Goal: Task Accomplishment & Management: Complete application form

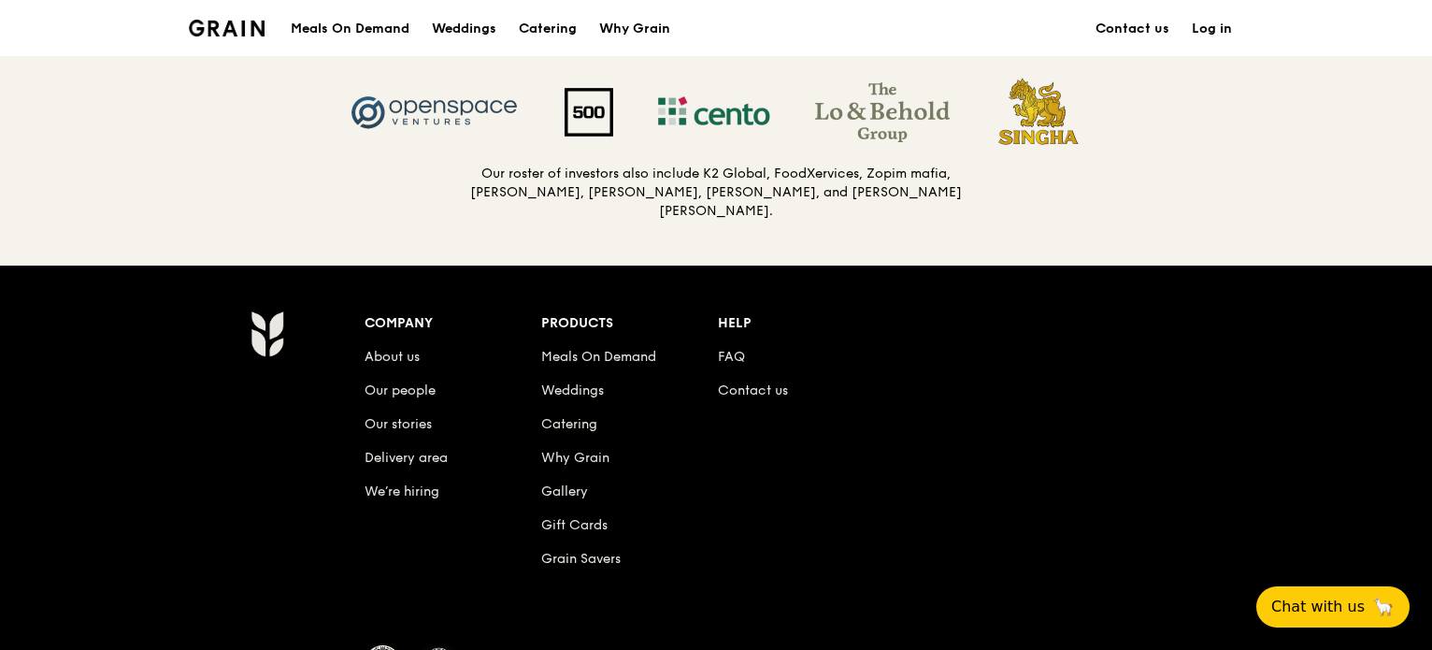
scroll to position [1971, 0]
click at [1064, 445] on div "Company About us Our people Our stories Delivery area We’re hiring Products Mea…" at bounding box center [806, 455] width 882 height 290
click at [400, 349] on link "About us" at bounding box center [392, 357] width 55 height 16
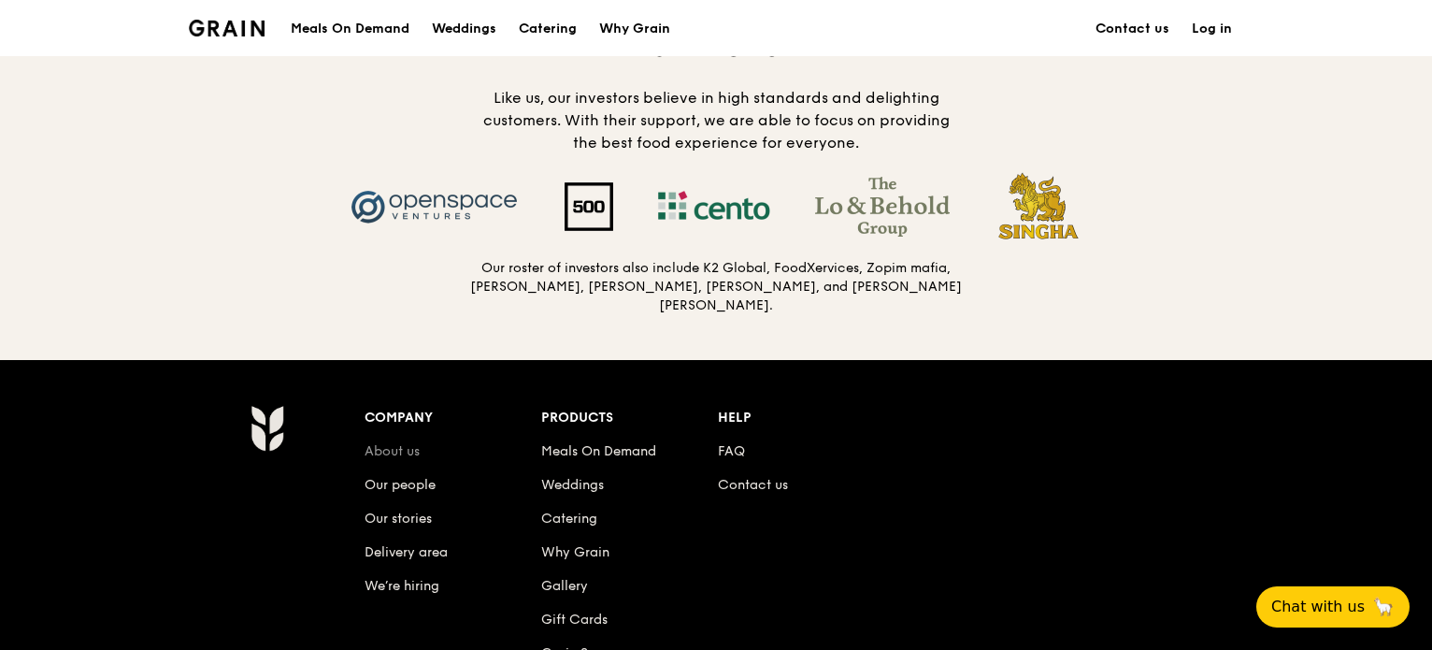
scroll to position [1877, 0]
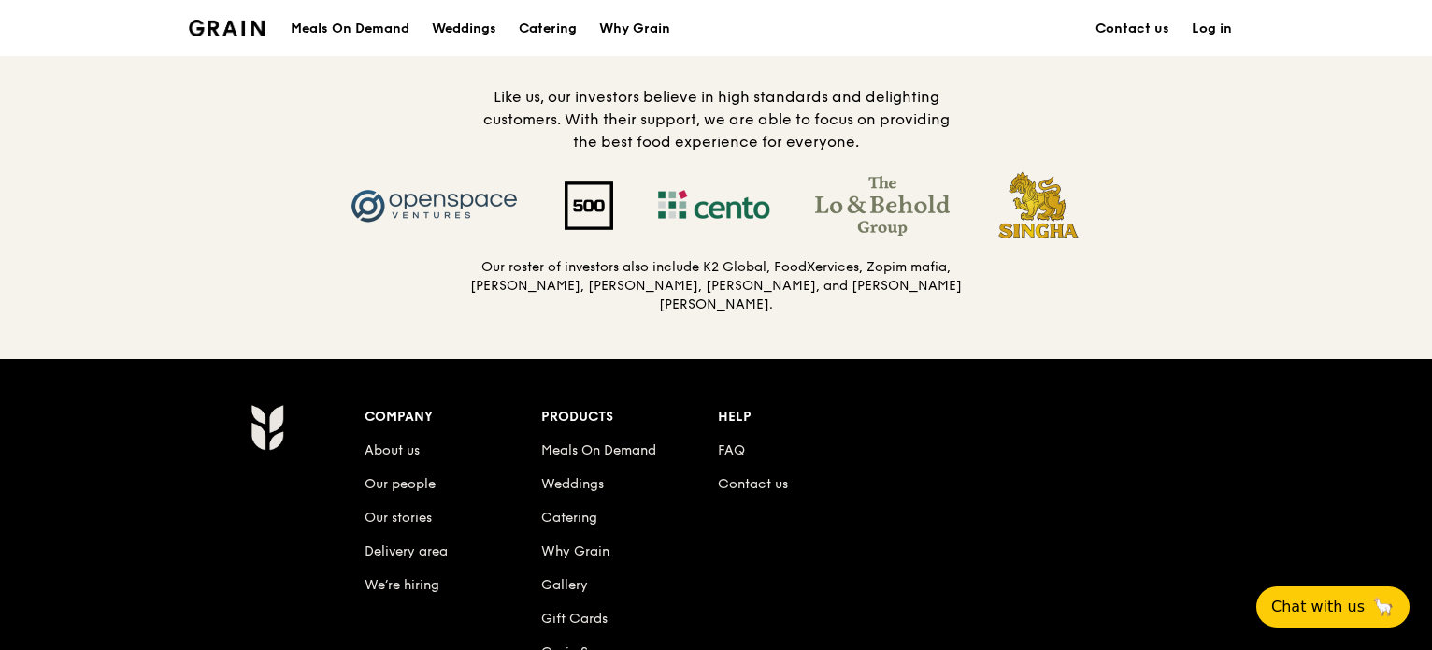
click at [424, 273] on div "Our investors Like us, our investors believe in high standards and delighting c…" at bounding box center [715, 172] width 897 height 284
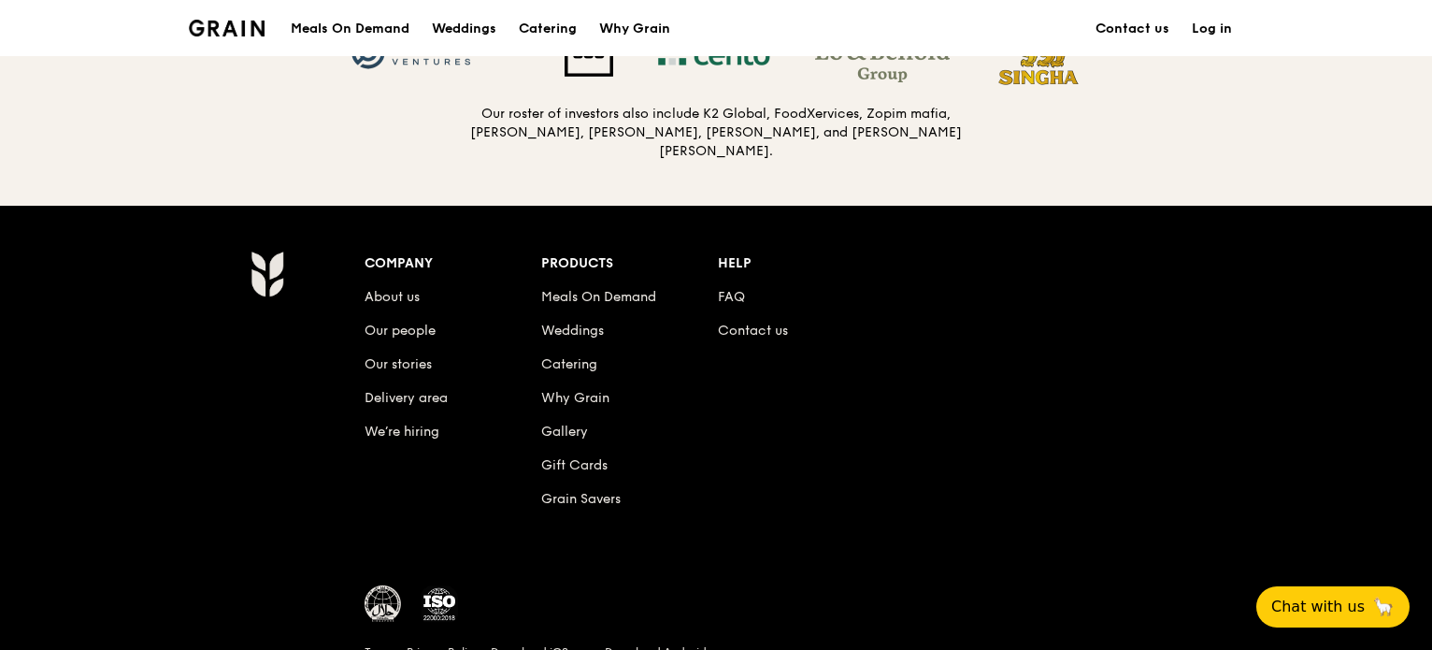
scroll to position [2023, 0]
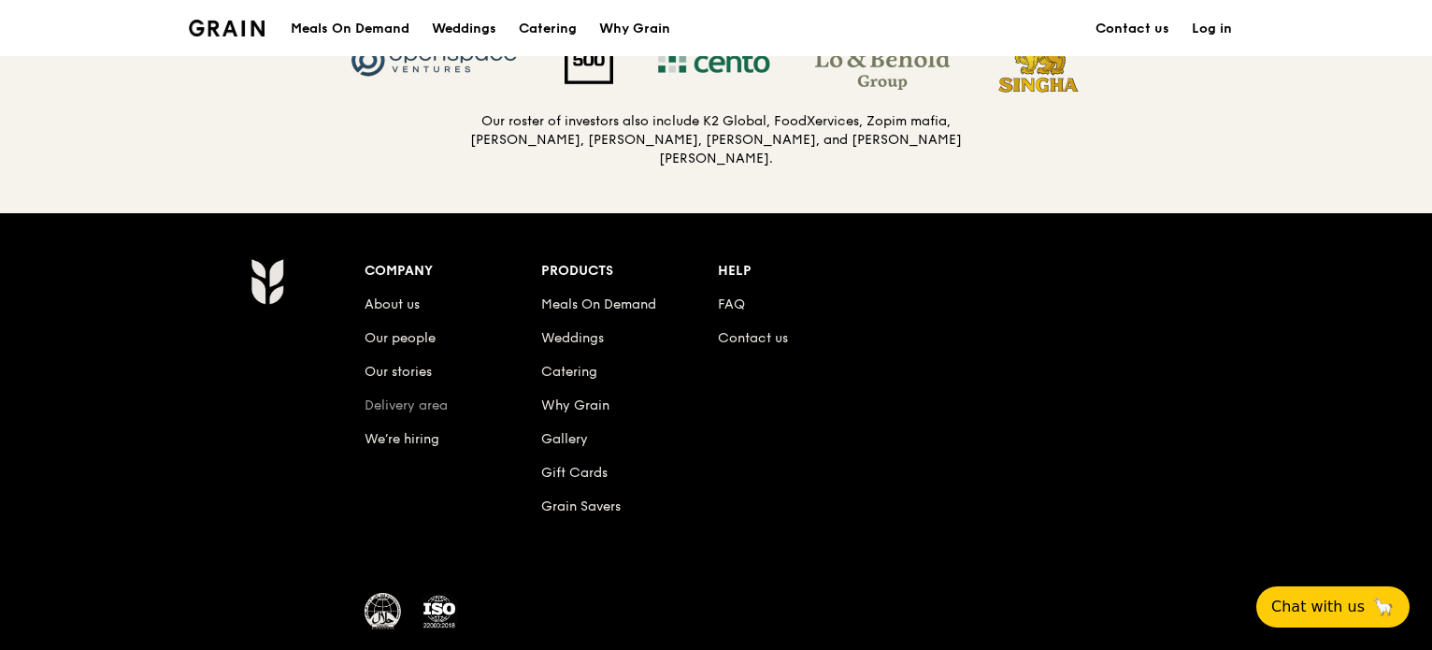
drag, startPoint x: 405, startPoint y: 418, endPoint x: 423, endPoint y: 403, distance: 23.2
click at [423, 403] on ul "About us Our people Our stories Delivery area We’re hiring" at bounding box center [453, 368] width 177 height 168
click at [423, 403] on link "Delivery area" at bounding box center [406, 405] width 83 height 16
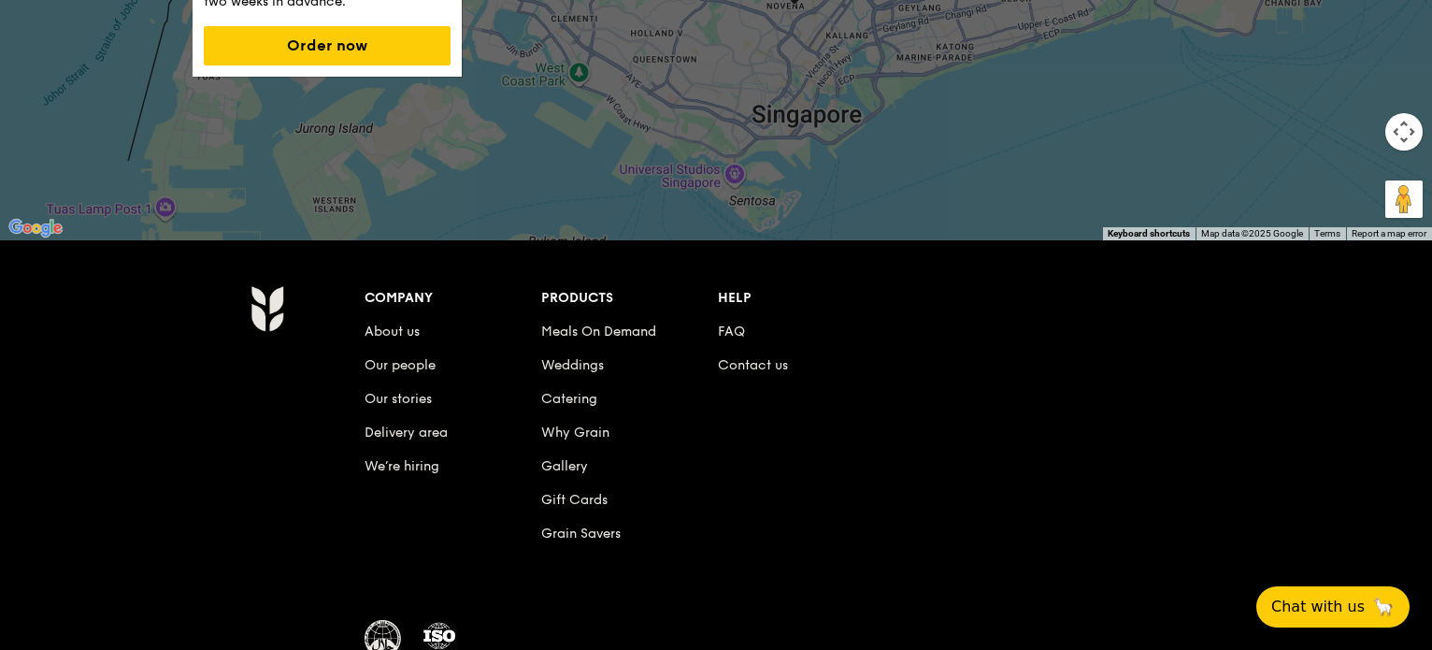
scroll to position [471, 0]
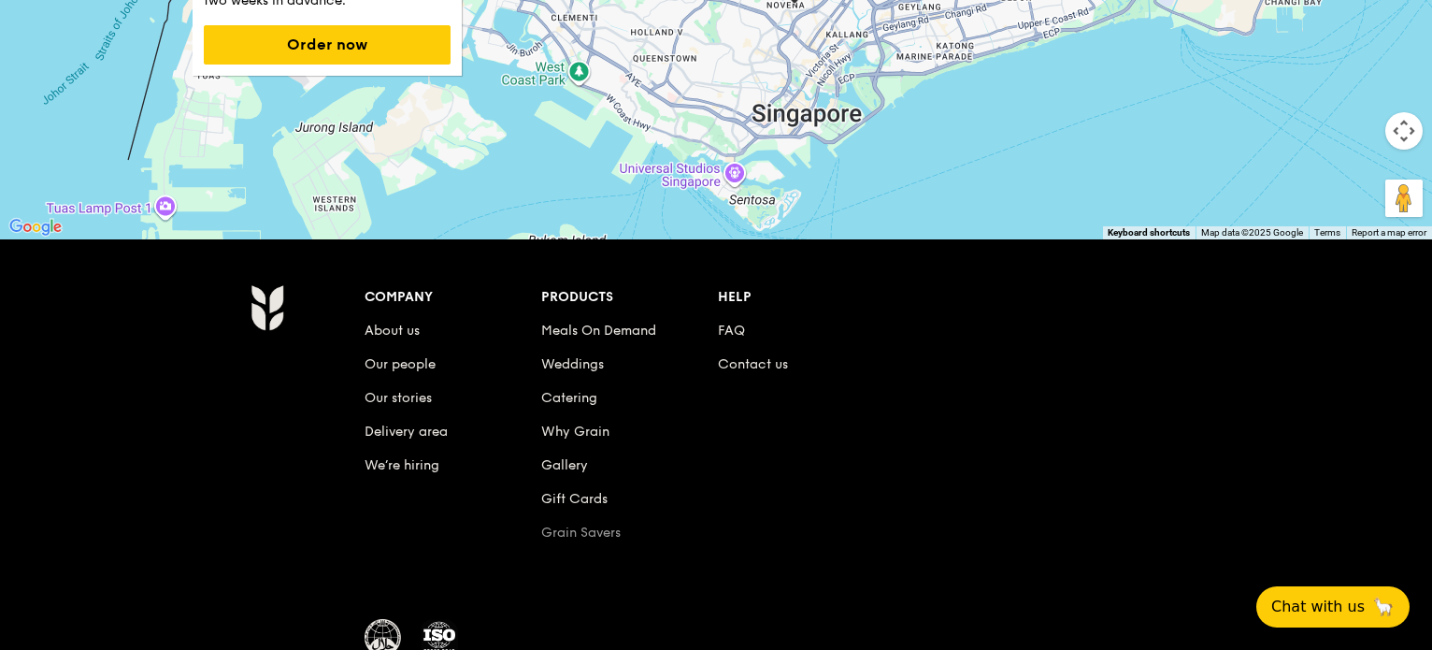
click at [588, 529] on link "Grain Savers" at bounding box center [580, 532] width 79 height 16
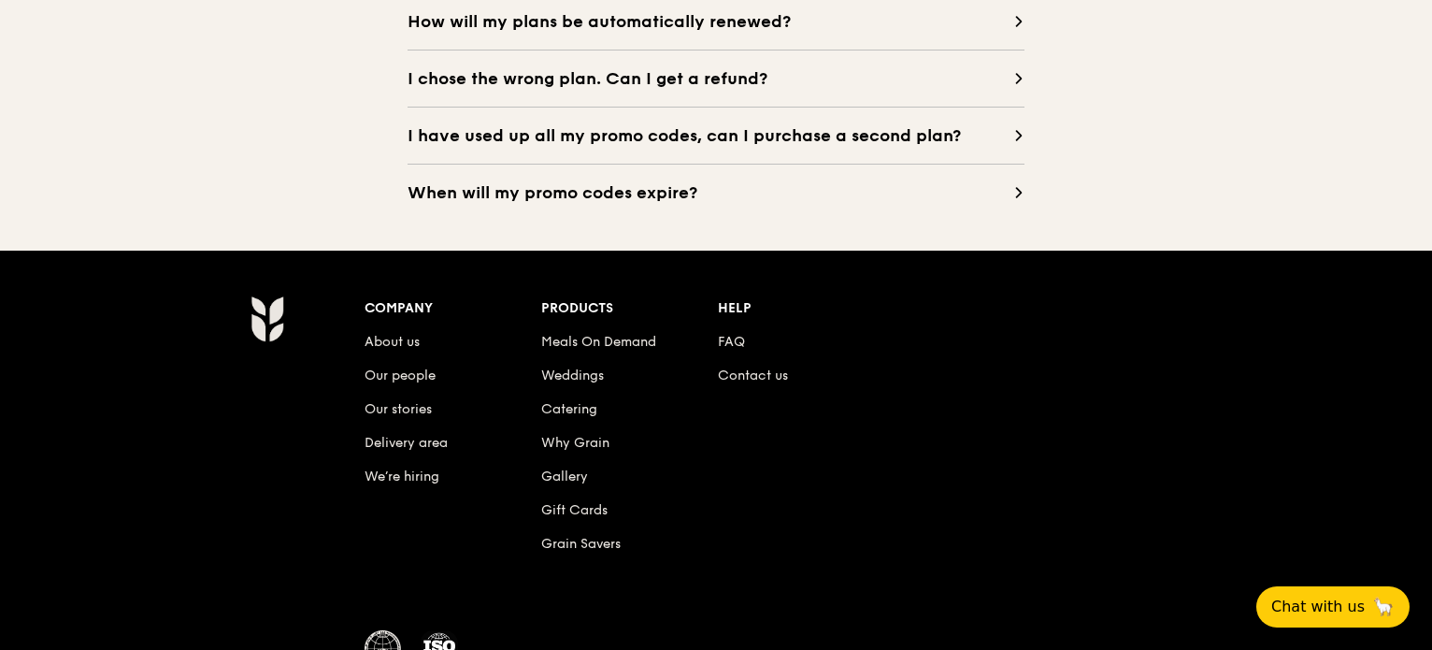
scroll to position [1928, 0]
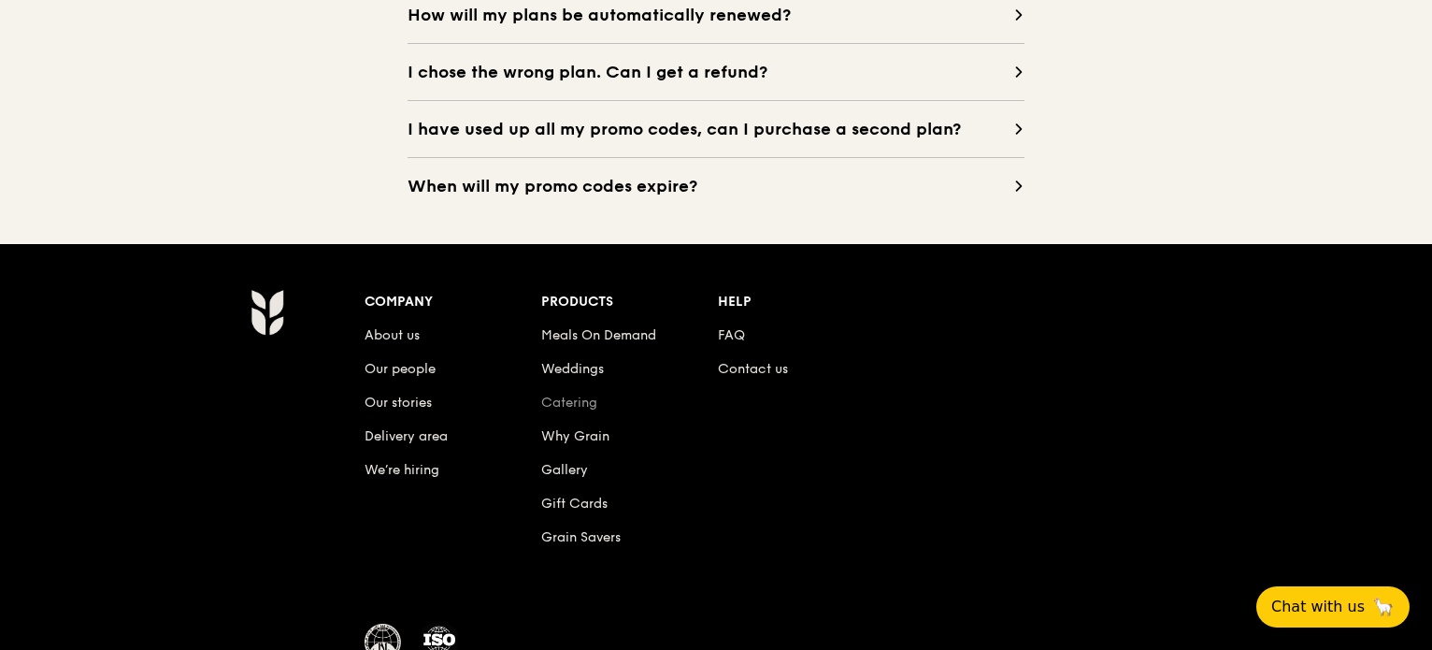
click at [574, 399] on link "Catering" at bounding box center [569, 402] width 56 height 16
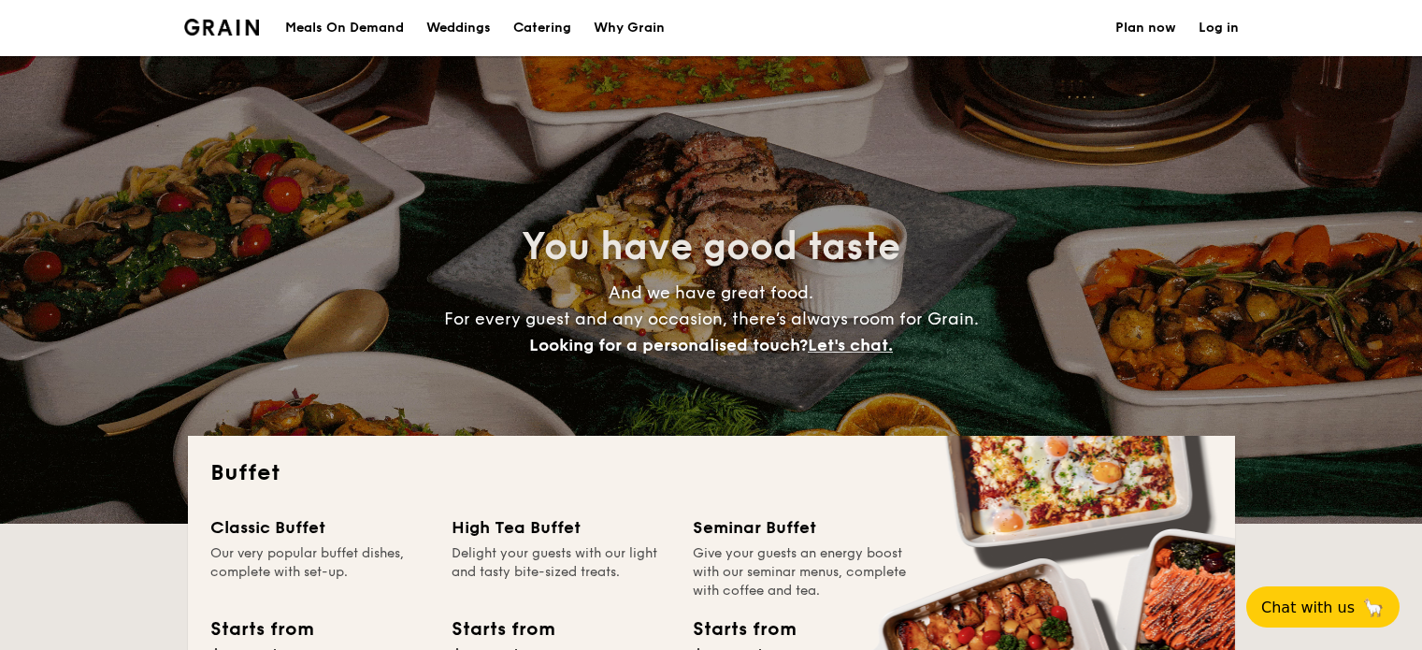
select select
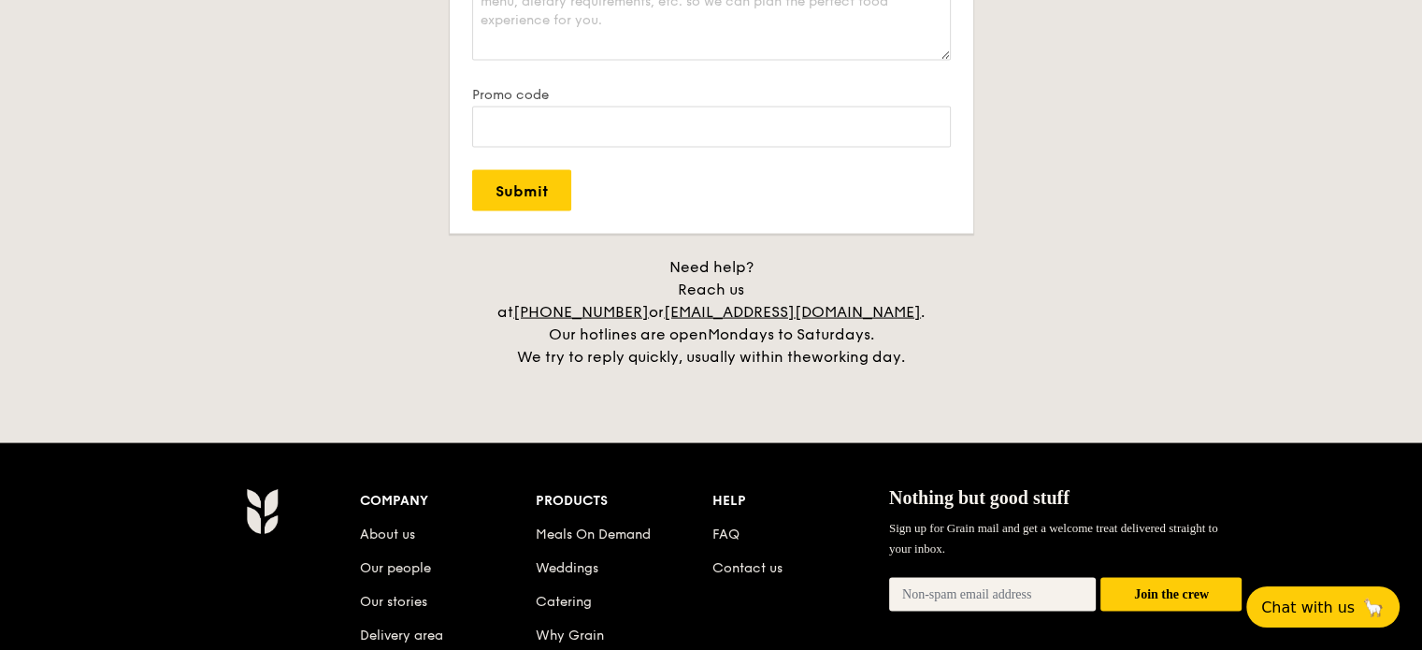
scroll to position [3721, 0]
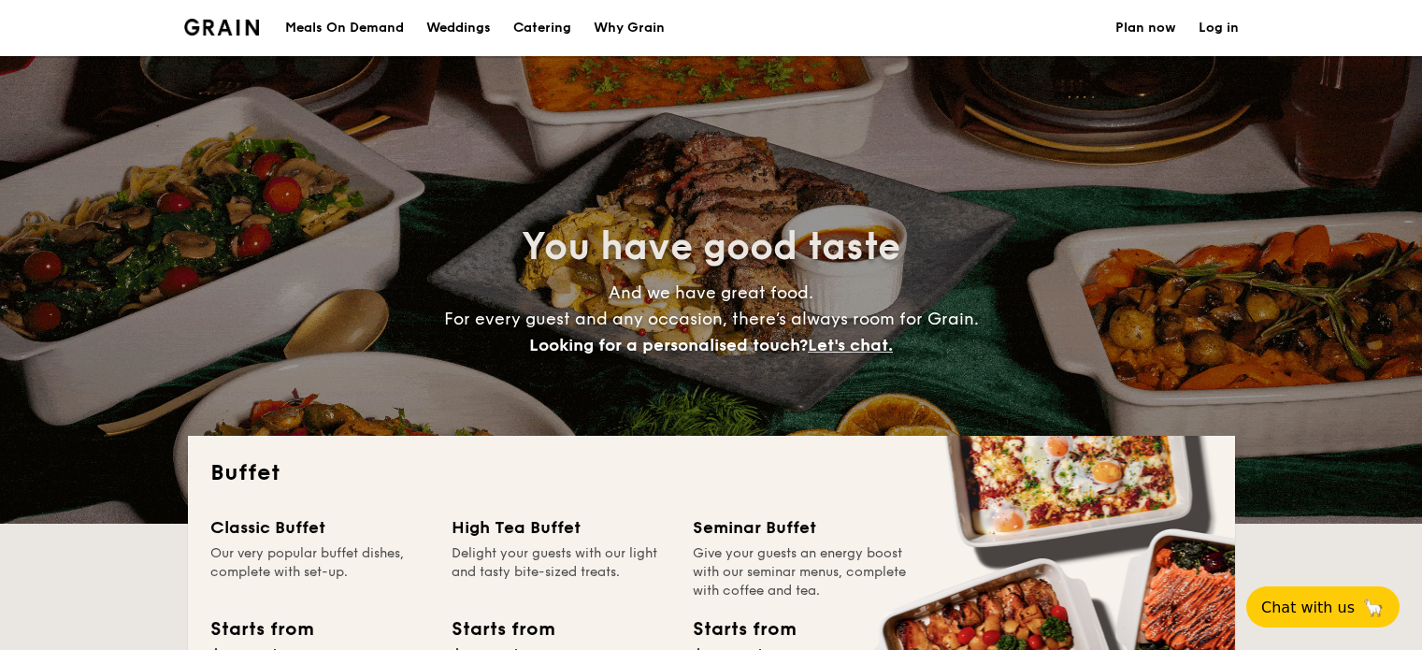
select select
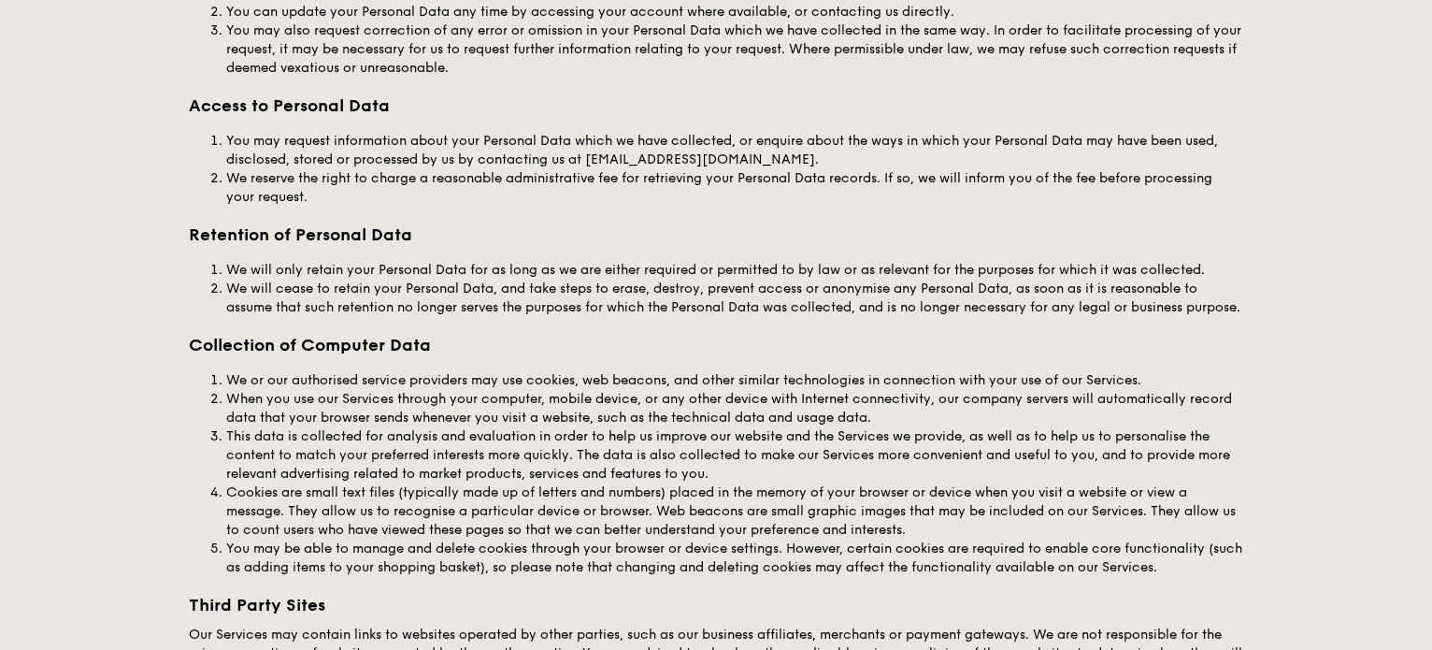
scroll to position [2419, 0]
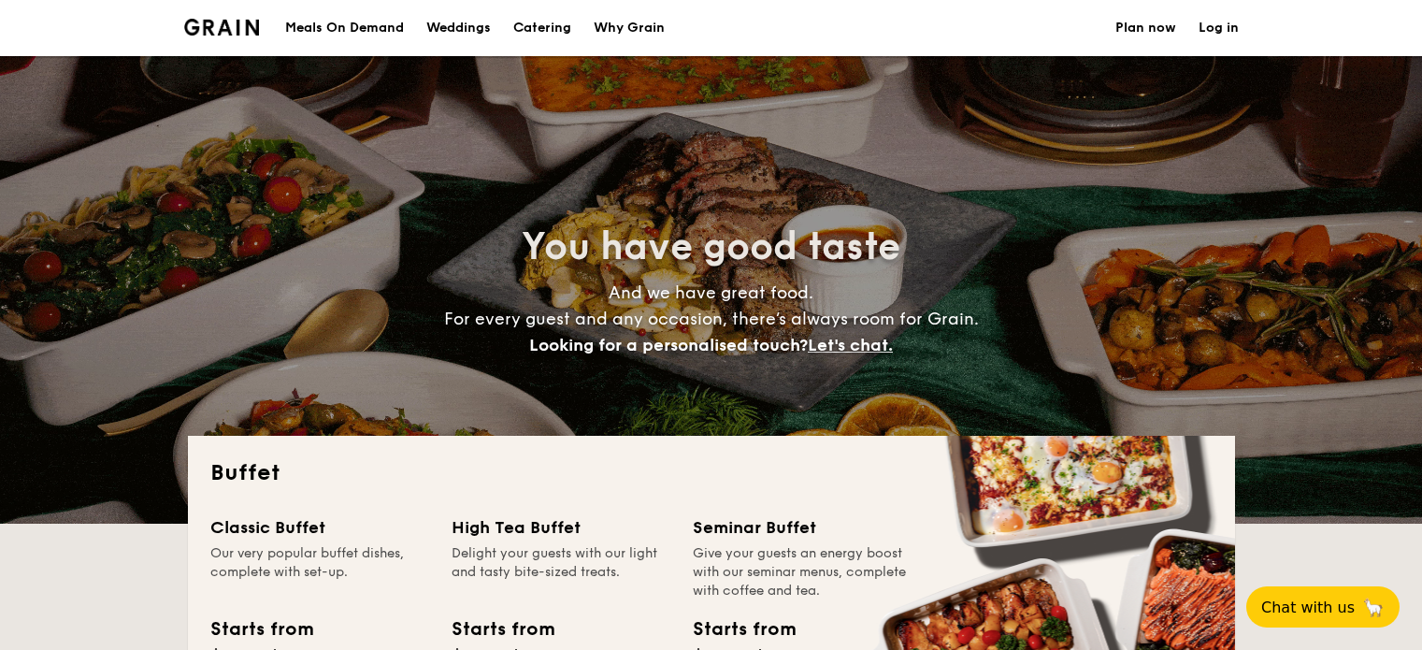
select select
